Goal: Task Accomplishment & Management: Complete application form

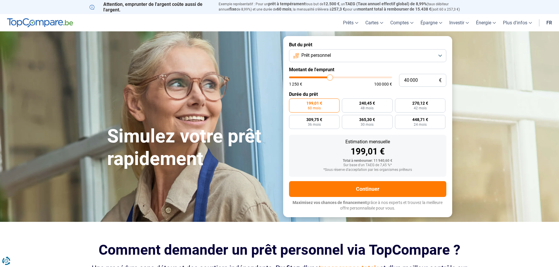
type input "40000"
click at [330, 77] on input "range" at bounding box center [340, 78] width 103 height 2
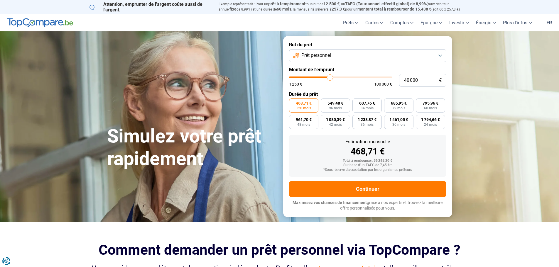
click at [442, 55] on button "Prêt personnel" at bounding box center [367, 55] width 157 height 13
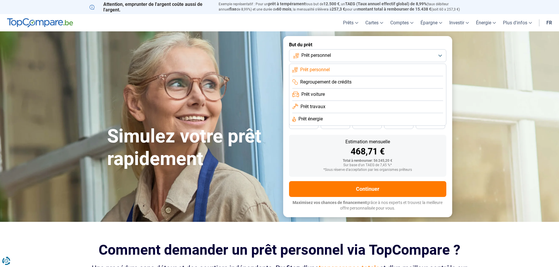
click at [311, 105] on span "Prêt travaux" at bounding box center [312, 107] width 25 height 6
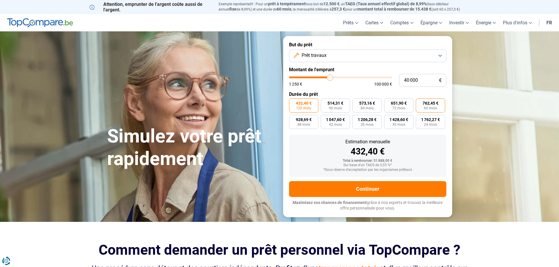
click at [434, 104] on span "762,45 €" at bounding box center [430, 103] width 16 height 4
click at [420, 102] on input "762,45 € 60 mois" at bounding box center [418, 101] width 4 height 4
radio input "true"
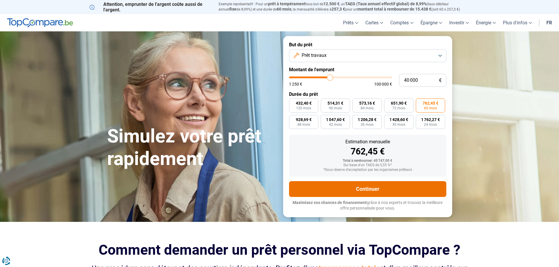
click at [348, 191] on button "Continuer" at bounding box center [367, 189] width 157 height 16
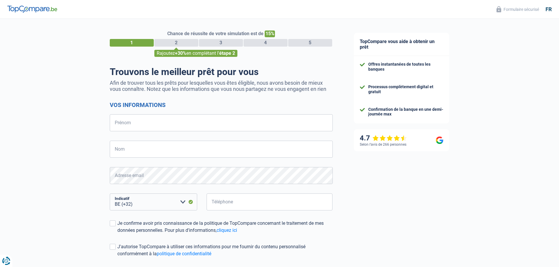
select select "32"
